Goal: Transaction & Acquisition: Purchase product/service

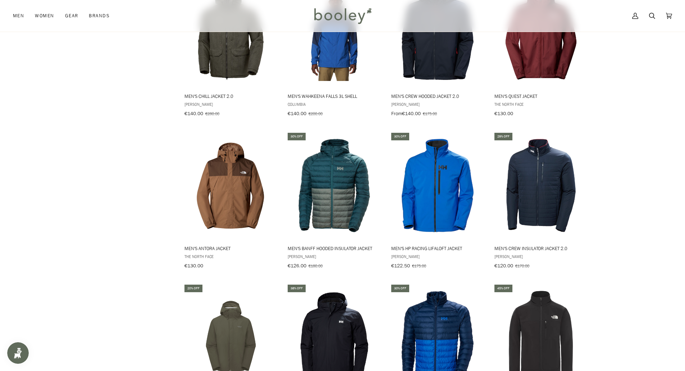
scroll to position [1336, 0]
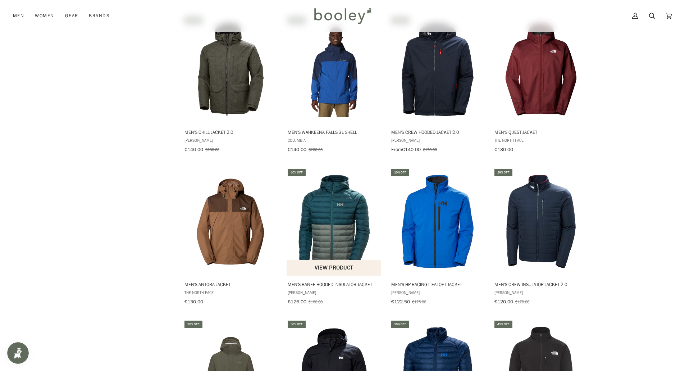
click at [331, 216] on img "Men's Banff Hooded Insulator Jacket" at bounding box center [334, 221] width 95 height 95
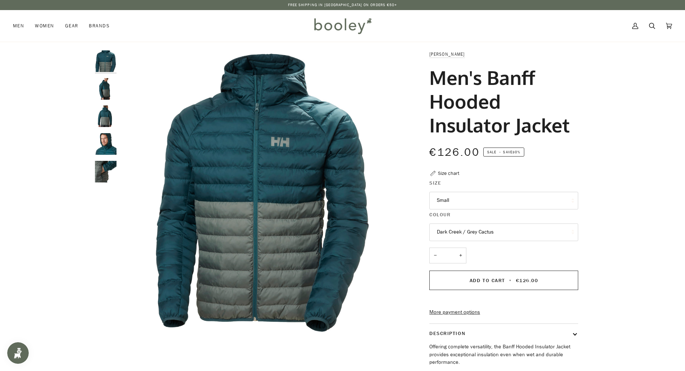
click at [110, 143] on img "Helly Hansen Men's Banff Hooded Insulator Jacket - Booley Galway" at bounding box center [106, 144] width 22 height 22
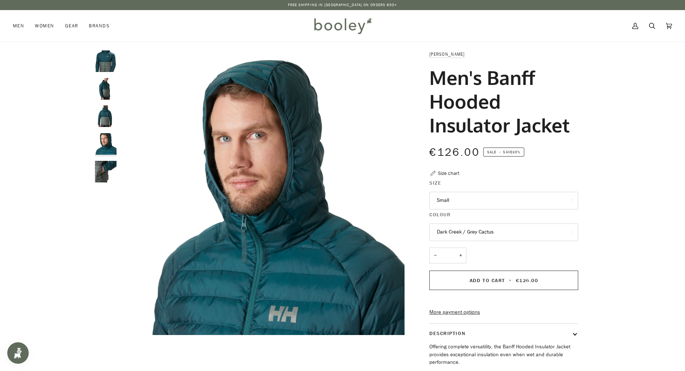
click at [108, 124] on img "Helly Hansen Men's Banff Hooded Insulator Jacket - Booley Galway" at bounding box center [106, 116] width 22 height 22
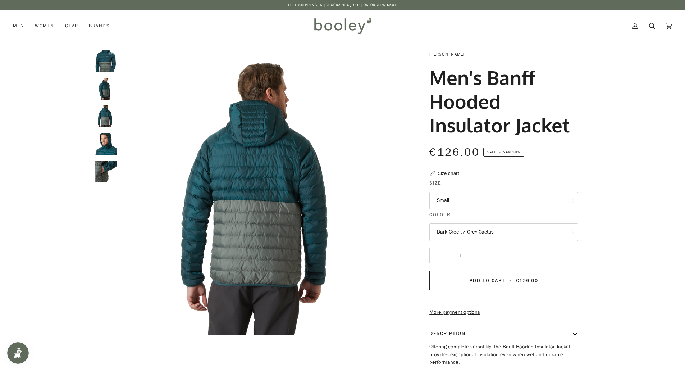
click at [106, 102] on div at bounding box center [107, 119] width 25 height 138
click at [105, 88] on img "Helly Hansen Men's Banff Hooded Insulator Jacket - Booley Galway" at bounding box center [106, 89] width 22 height 22
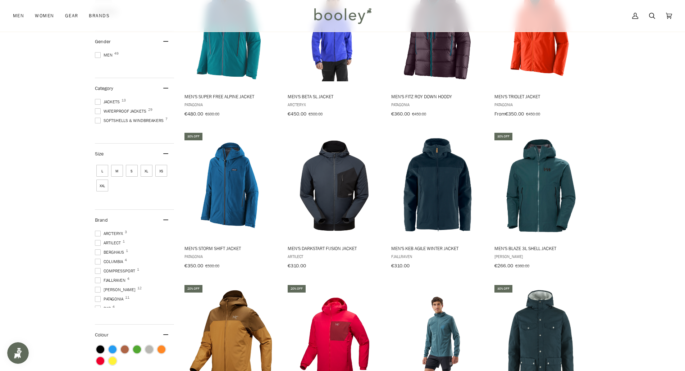
scroll to position [1947, 0]
